Goal: Task Accomplishment & Management: Manage account settings

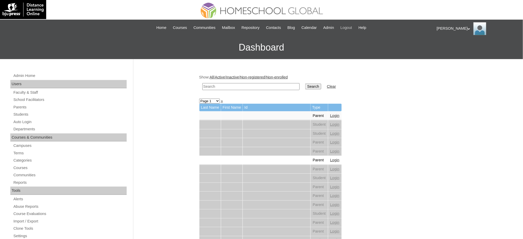
click at [349, 28] on span "Logout" at bounding box center [347, 28] width 12 height 6
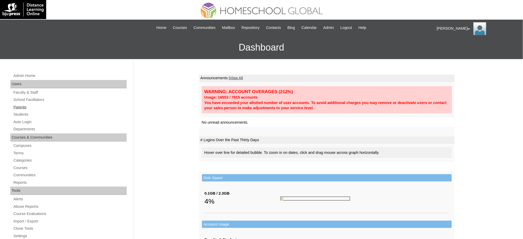
click at [19, 107] on link "Parents" at bounding box center [70, 107] width 114 height 6
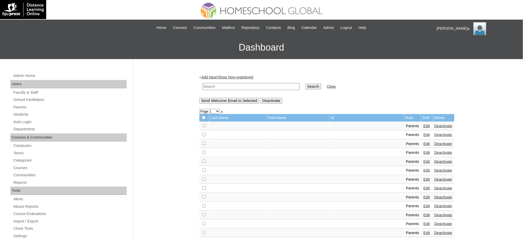
click at [243, 87] on input "text" at bounding box center [250, 86] width 97 height 7
paste input "MHP0195-TECHPH2024"
type input "MHP0195-TECHPH2024"
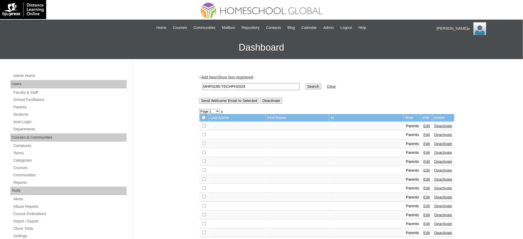
click at [305, 85] on input "Search" at bounding box center [313, 87] width 16 height 6
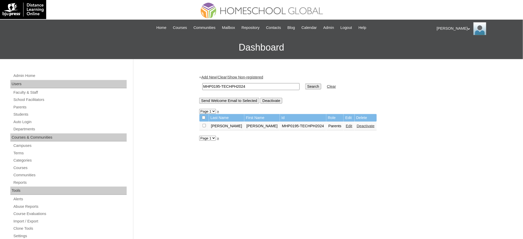
click at [346, 126] on link "Edit" at bounding box center [349, 126] width 6 height 4
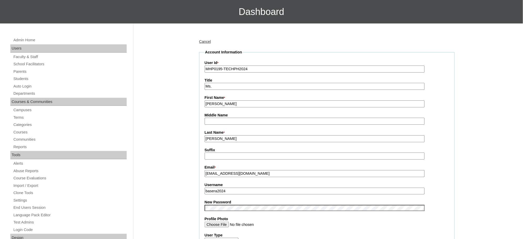
scroll to position [69, 0]
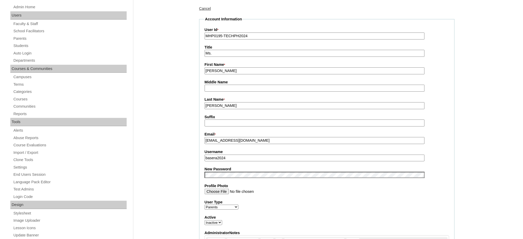
click at [215, 156] on input "basera2024" at bounding box center [315, 158] width 220 height 7
paste input "R"
click at [232, 156] on input "basera2024" at bounding box center [315, 158] width 220 height 7
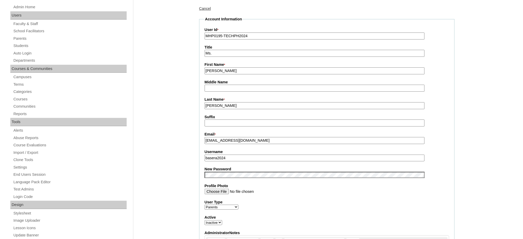
click at [217, 156] on input "basera2024" at bounding box center [315, 158] width 220 height 7
paste input "R"
type input "baseraR2024"
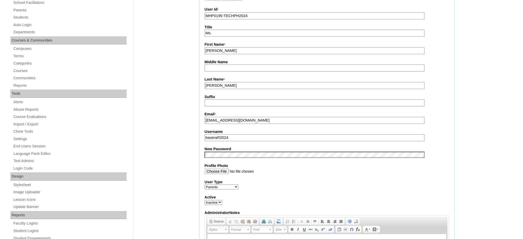
scroll to position [103, 0]
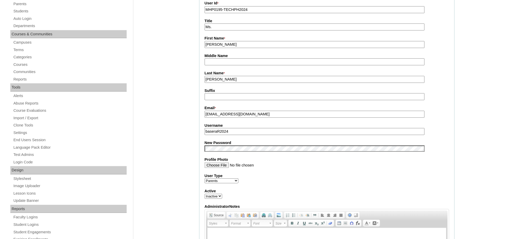
drag, startPoint x: 220, startPoint y: 130, endPoint x: 226, endPoint y: 142, distance: 12.7
click at [220, 130] on input "baseraR2024" at bounding box center [315, 131] width 220 height 7
click at [221, 128] on input "basera2024" at bounding box center [315, 131] width 220 height 7
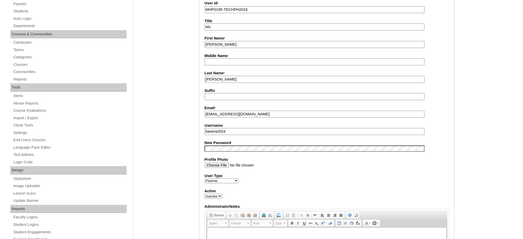
click at [239, 130] on input "basera2024" at bounding box center [315, 131] width 220 height 7
type input "basera2024"
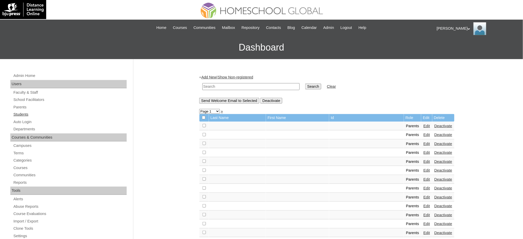
click at [17, 115] on link "Students" at bounding box center [70, 114] width 114 height 6
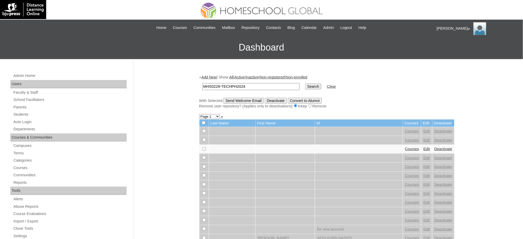
type input "MHS0229-TECHPH2024"
click at [305, 87] on input "Search" at bounding box center [313, 87] width 16 height 6
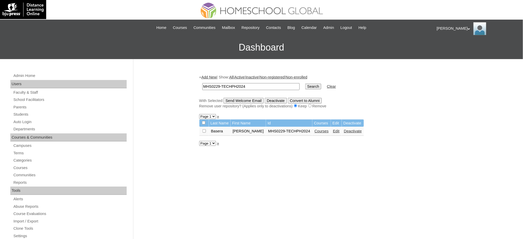
click at [333, 130] on link "Edit" at bounding box center [336, 131] width 6 height 4
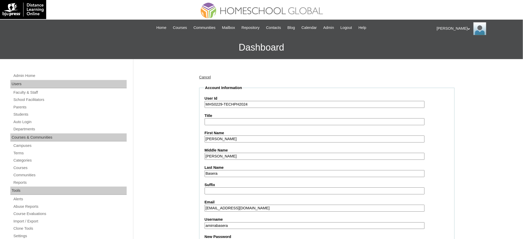
scroll to position [103, 0]
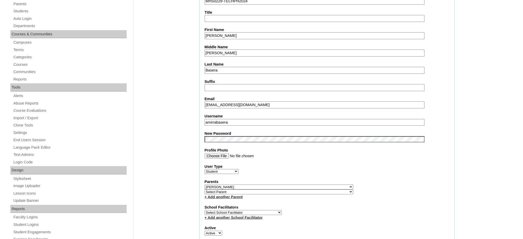
click at [228, 119] on input "amirrabasera" at bounding box center [315, 122] width 220 height 7
click at [378, 166] on div "User Type Faculty Staff Student Parents School Facilitators" at bounding box center [327, 169] width 245 height 10
click at [332, 164] on label "User Type" at bounding box center [327, 166] width 245 height 5
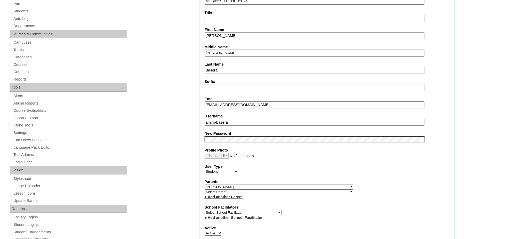
click at [238, 169] on select "Faculty Staff Student Parents School Facilitators" at bounding box center [222, 171] width 34 height 5
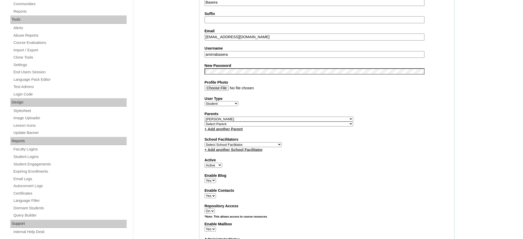
scroll to position [172, 0]
